Goal: Information Seeking & Learning: Learn about a topic

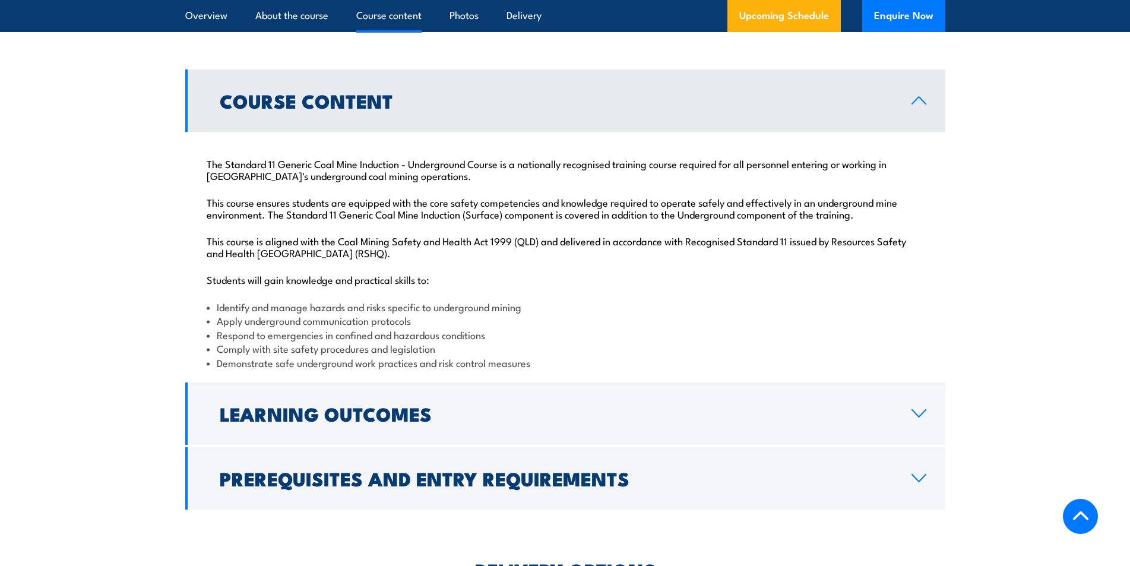
scroll to position [1187, 0]
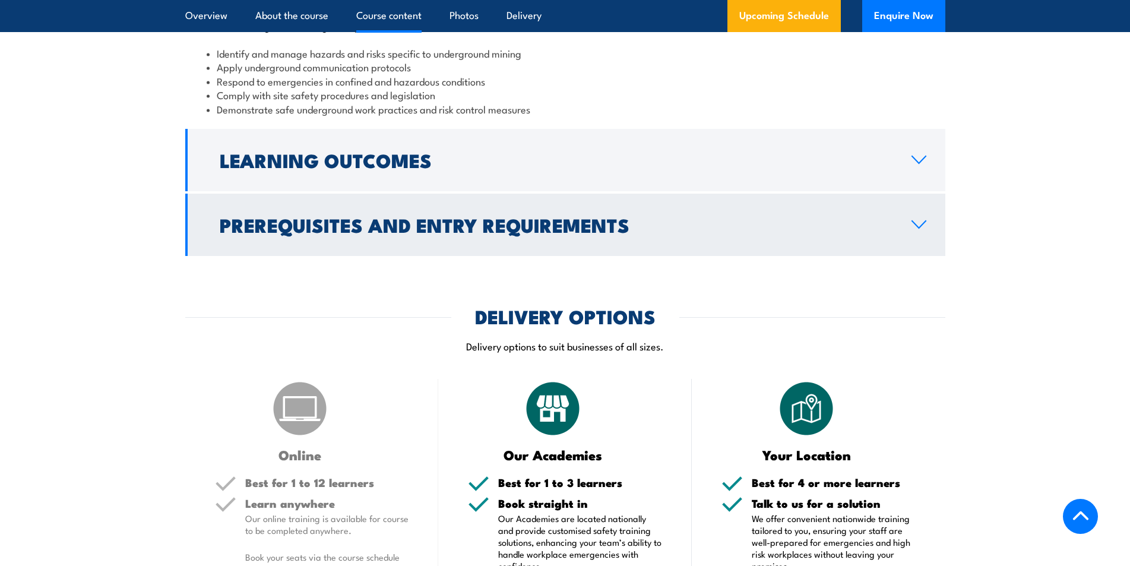
click at [771, 256] on link "Prerequisites and Entry Requirements" at bounding box center [565, 224] width 760 height 62
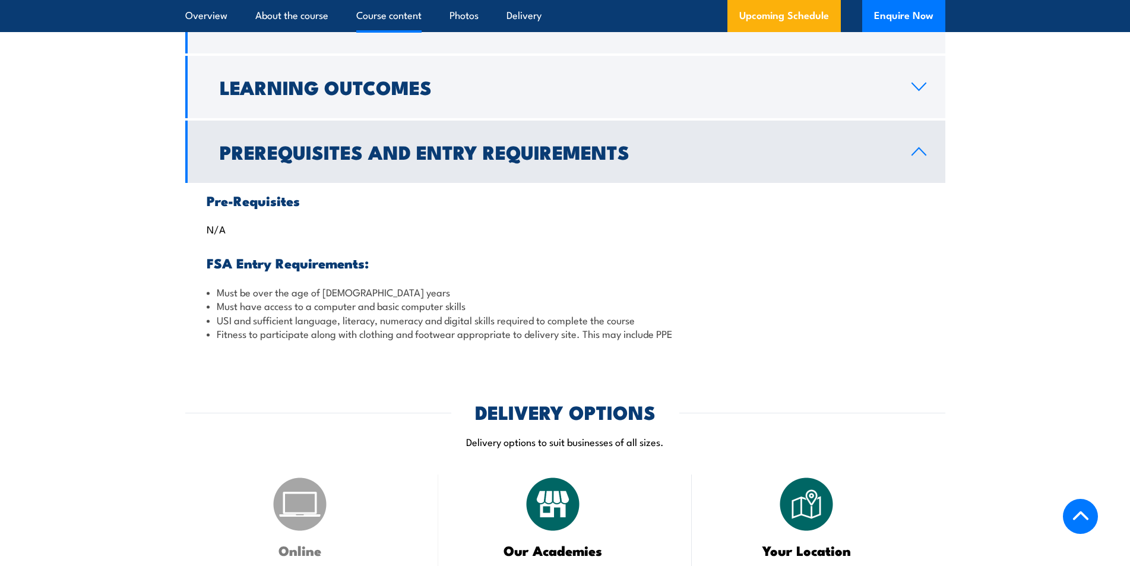
scroll to position [1245, 0]
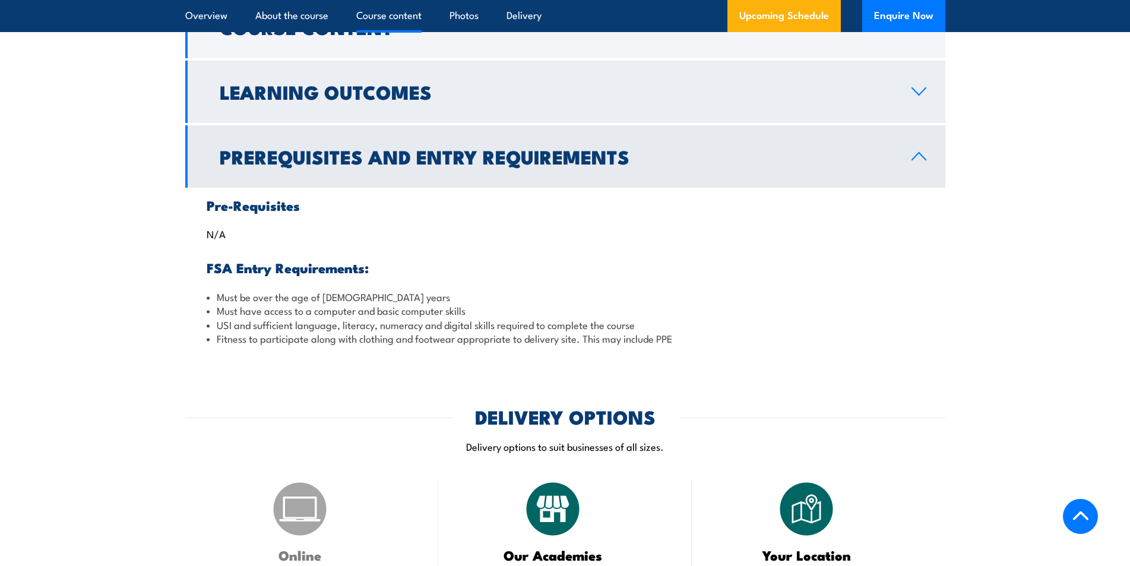
click at [496, 100] on h2 "Learning Outcomes" at bounding box center [556, 91] width 672 height 17
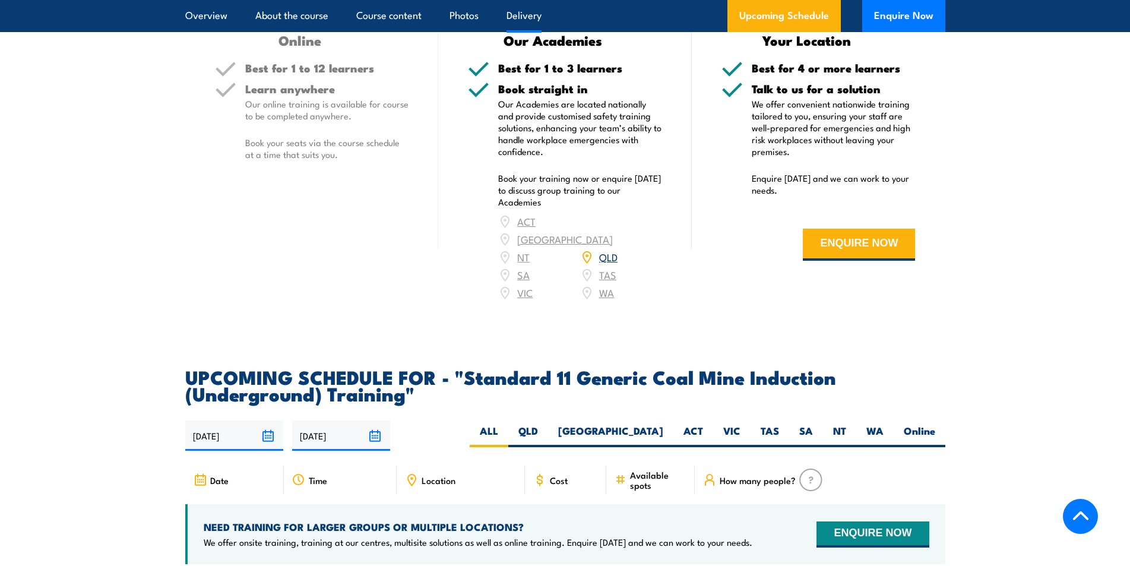
scroll to position [1898, 0]
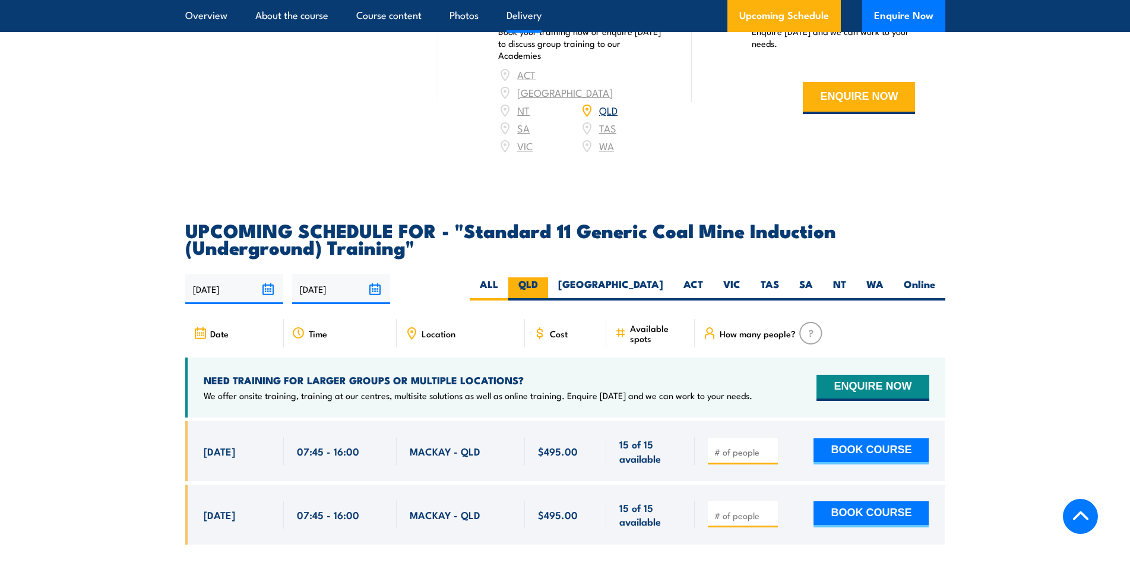
click at [548, 296] on label "QLD" at bounding box center [528, 288] width 40 height 23
click at [545, 285] on input "QLD" at bounding box center [542, 281] width 8 height 8
radio input "true"
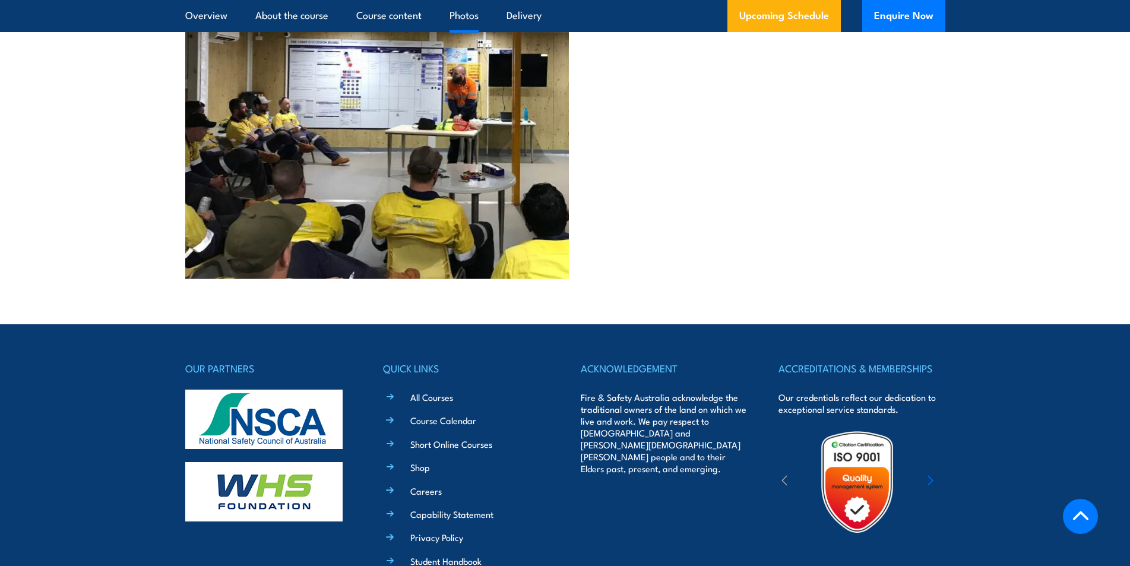
scroll to position [3289, 0]
